Goal: Find specific page/section

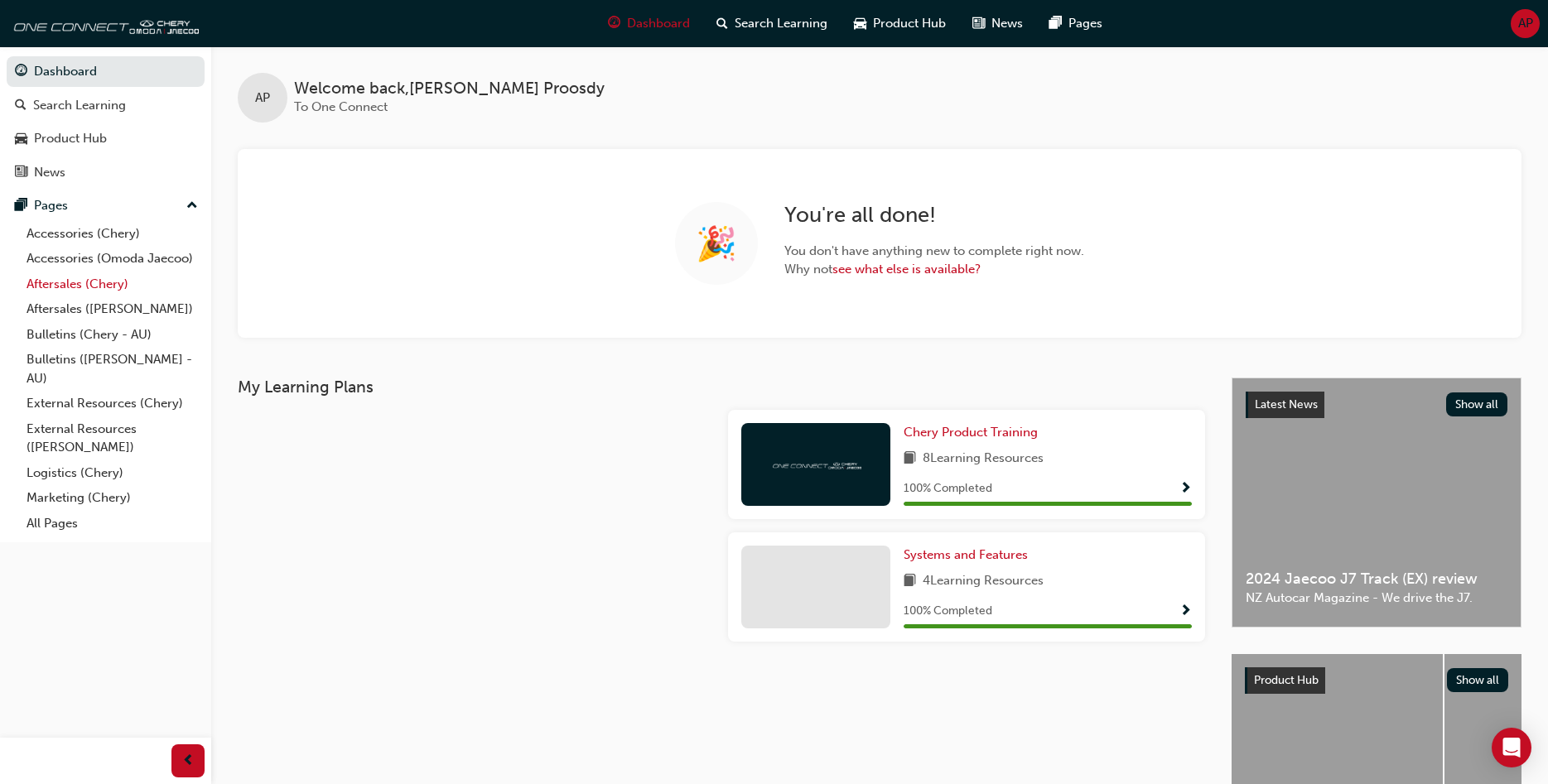
click at [41, 283] on link "Aftersales (Chery)" at bounding box center [112, 284] width 185 height 26
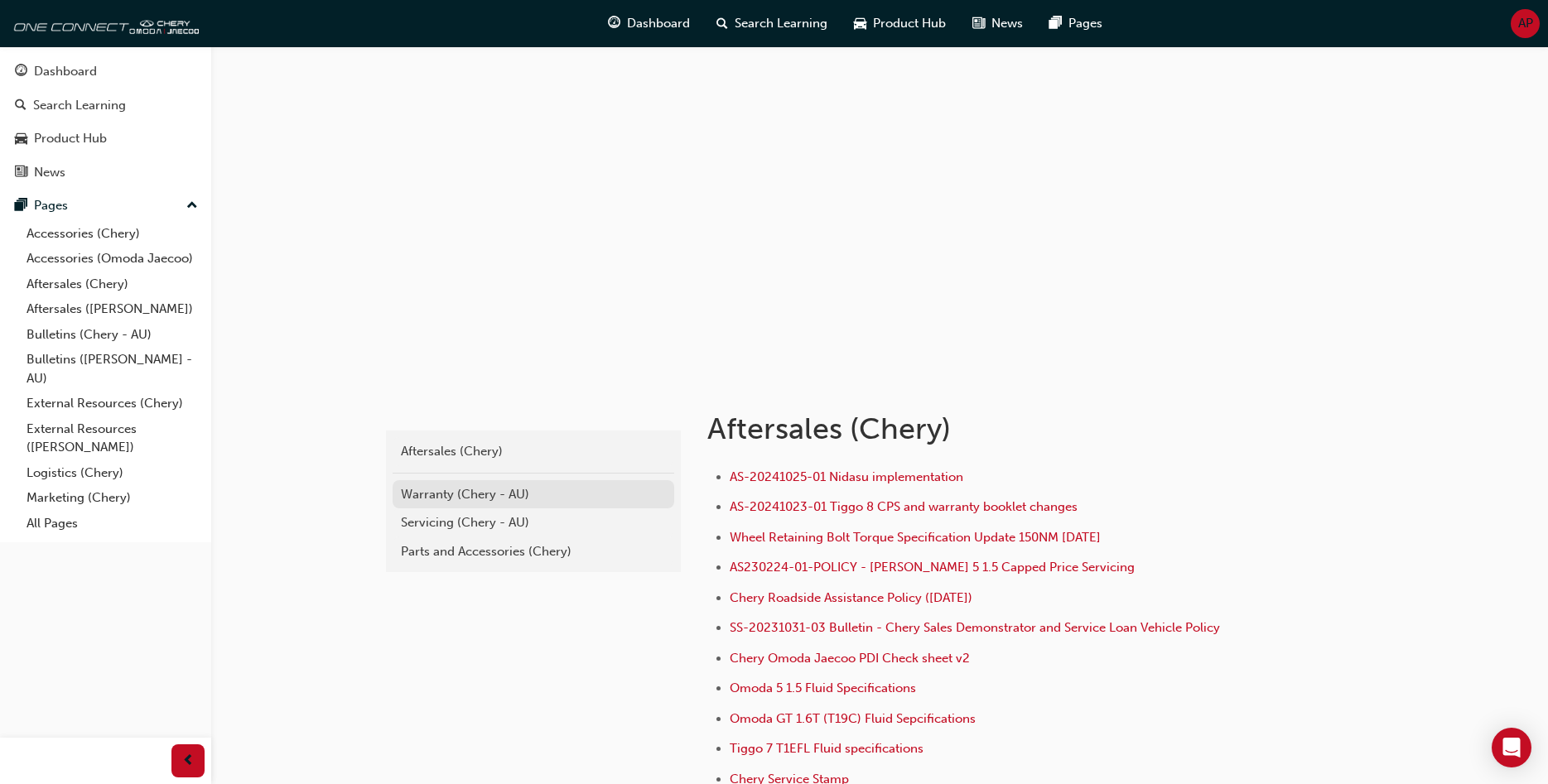
click at [414, 490] on div "Warranty (Chery - AU)" at bounding box center [533, 494] width 265 height 19
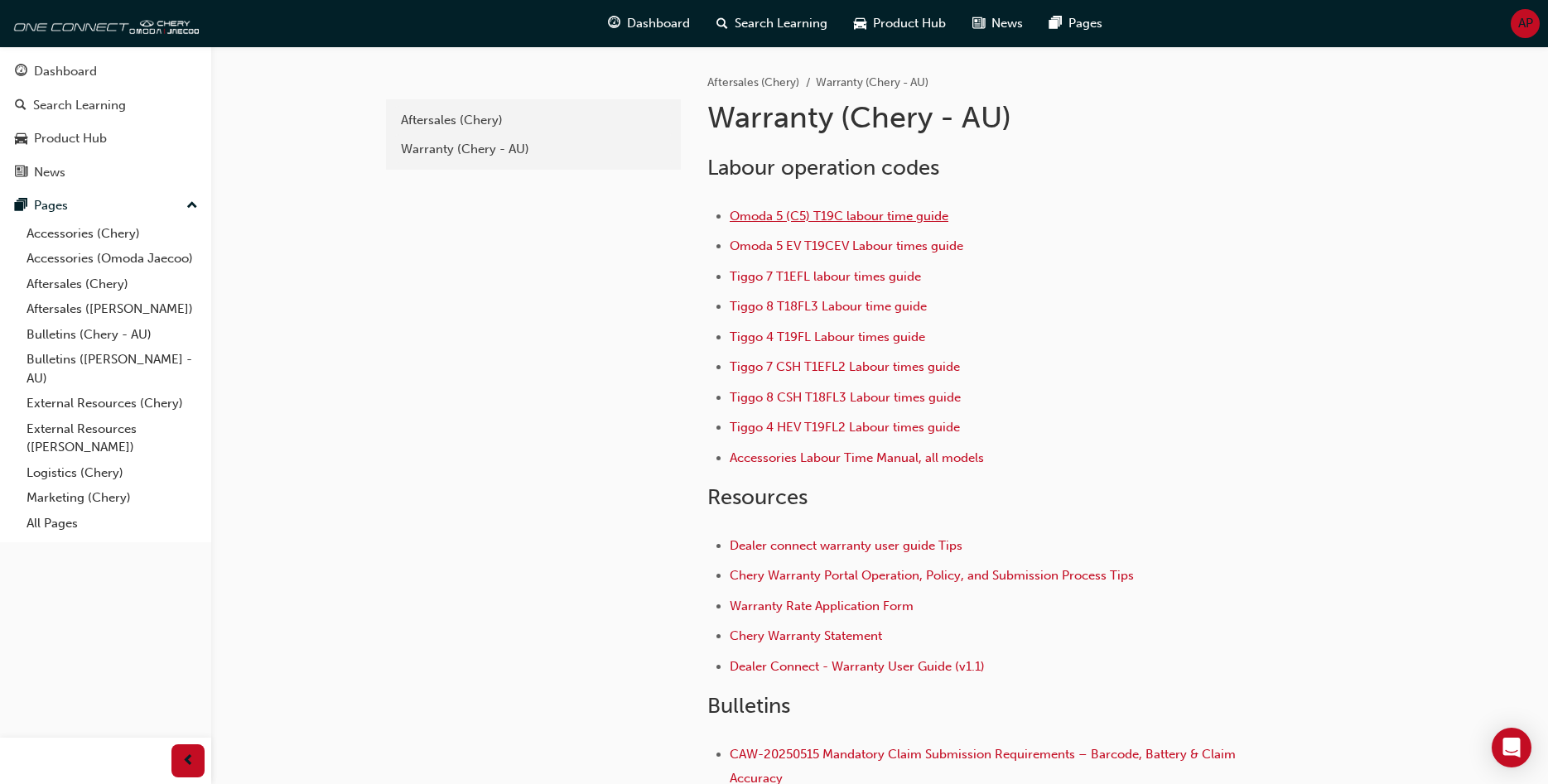
click at [798, 211] on span "Omoda 5 (C5) T19C labour time guide" at bounding box center [838, 216] width 218 height 15
